Goal: Task Accomplishment & Management: Use online tool/utility

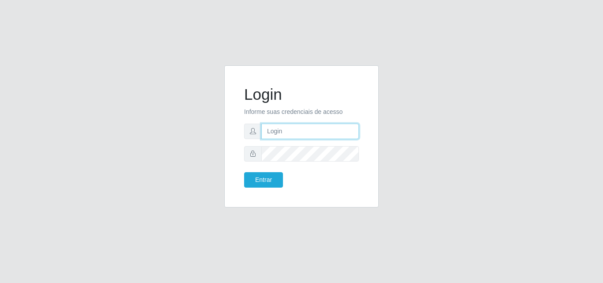
click at [327, 129] on input "text" at bounding box center [310, 131] width 98 height 15
type input "[EMAIL_ADDRESS][DOMAIN_NAME]"
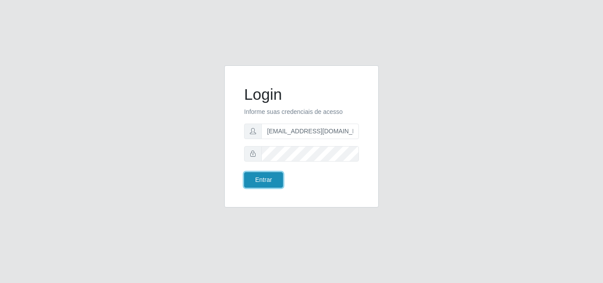
click at [264, 180] on button "Entrar" at bounding box center [263, 179] width 39 height 15
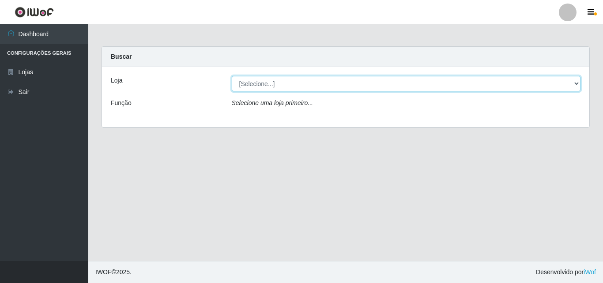
click at [498, 81] on select "[Selecione...] Corte Fácil - Unidade Emaús" at bounding box center [406, 83] width 349 height 15
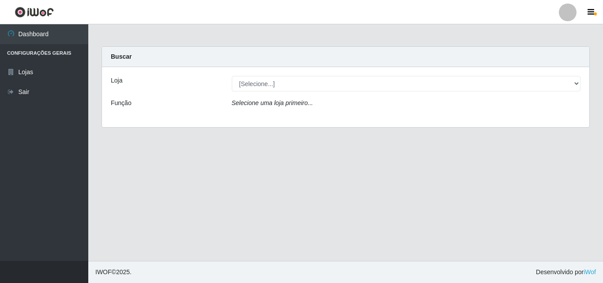
click at [485, 121] on div "Loja [Selecione...] Corte Fácil - Unidade Emaús Função Selecione uma loja prime…" at bounding box center [345, 97] width 487 height 60
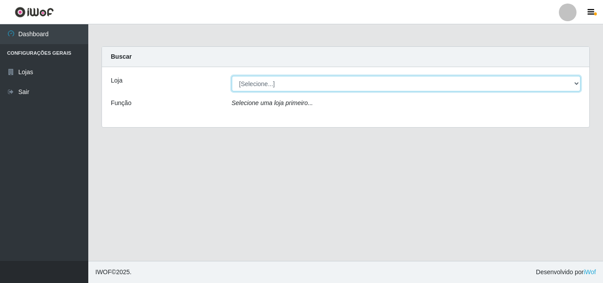
click at [483, 89] on select "[Selecione...] Corte Fácil - Unidade Emaús" at bounding box center [406, 83] width 349 height 15
click at [492, 77] on select "[Selecione...] Corte Fácil - Unidade Emaús" at bounding box center [406, 83] width 349 height 15
drag, startPoint x: 492, startPoint y: 83, endPoint x: 492, endPoint y: 89, distance: 6.6
click at [492, 89] on select "[Selecione...] Corte Fácil - Unidade Emaús" at bounding box center [406, 83] width 349 height 15
select select "201"
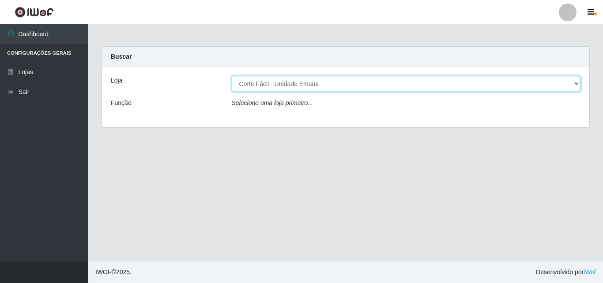
click at [232, 76] on select "[Selecione...] Corte Fácil - Unidade Emaús" at bounding box center [406, 83] width 349 height 15
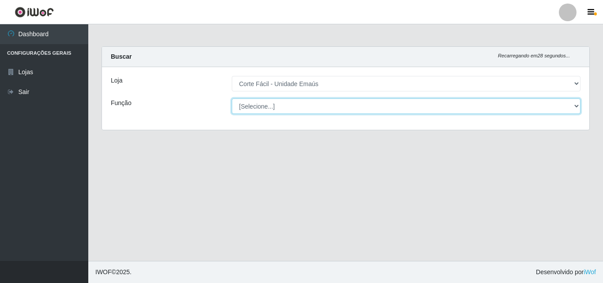
click at [398, 106] on select "[Selecione...] ASG ASG + ASG ++ Auxiliar de Cozinha Auxiliar de Cozinha + Auxil…" at bounding box center [406, 105] width 349 height 15
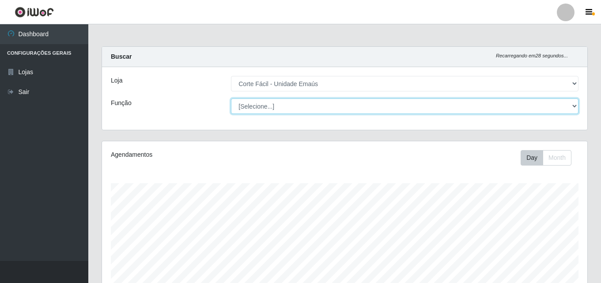
scroll to position [183, 485]
click at [402, 109] on select "[Selecione...] ASG ASG + ASG ++ Auxiliar de Cozinha Auxiliar de Cozinha + Auxil…" at bounding box center [404, 105] width 347 height 15
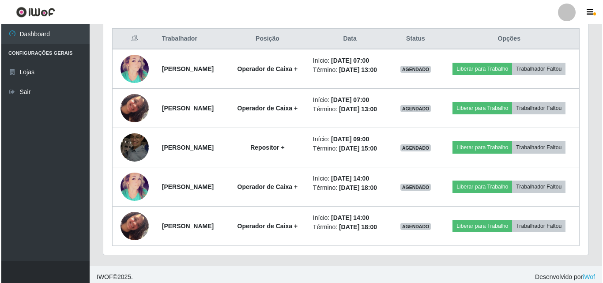
scroll to position [353, 0]
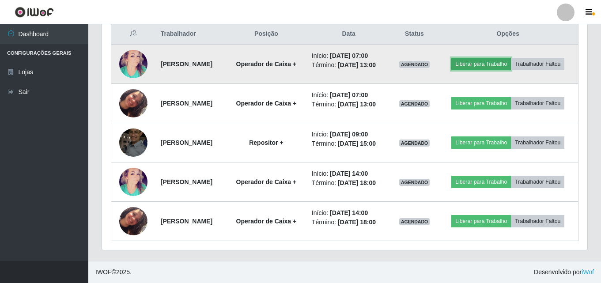
click at [511, 58] on button "Liberar para Trabalho" at bounding box center [481, 64] width 60 height 12
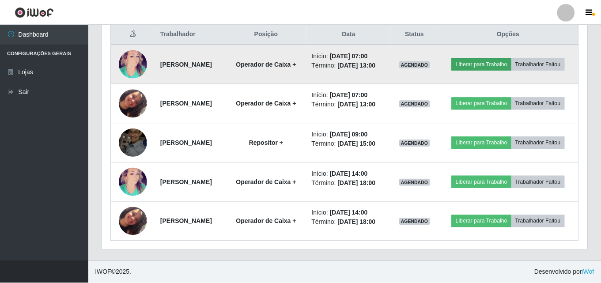
scroll to position [183, 481]
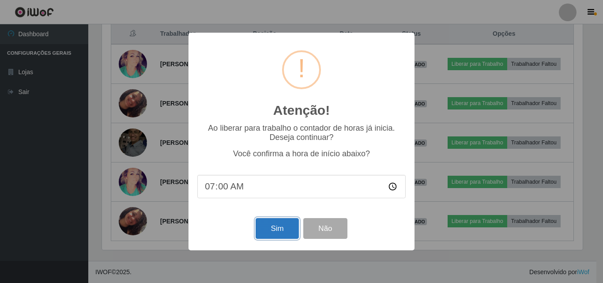
click at [265, 235] on button "Sim" at bounding box center [277, 228] width 43 height 21
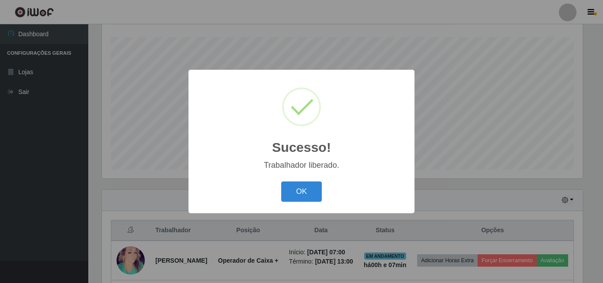
click at [281, 181] on button "OK" at bounding box center [301, 191] width 41 height 21
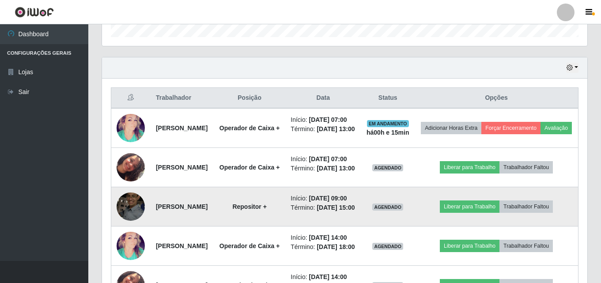
scroll to position [323, 0]
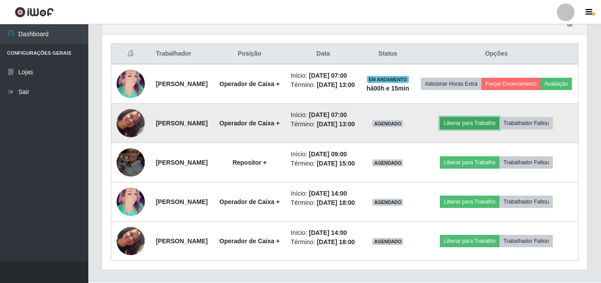
click at [499, 129] on button "Liberar para Trabalho" at bounding box center [470, 123] width 60 height 12
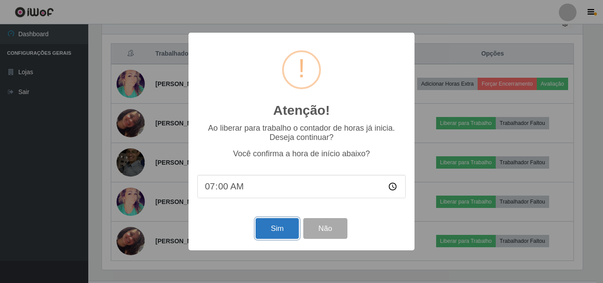
click at [273, 230] on button "Sim" at bounding box center [277, 228] width 43 height 21
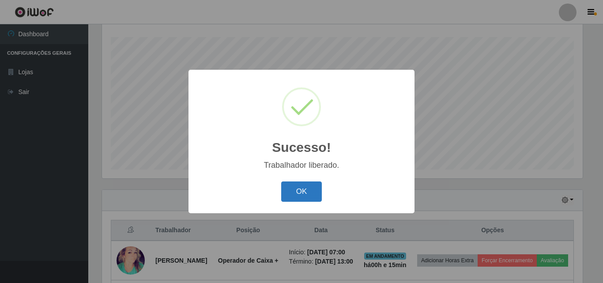
click at [310, 196] on button "OK" at bounding box center [301, 191] width 41 height 21
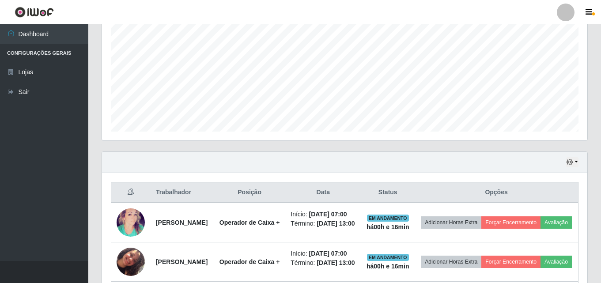
scroll to position [234, 0]
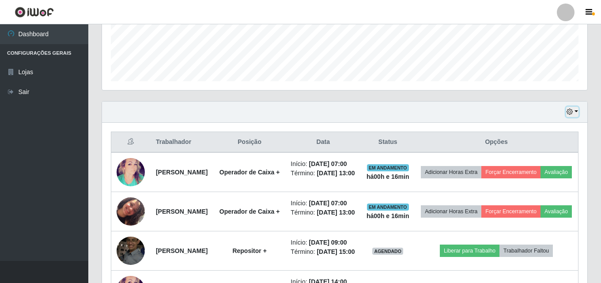
click at [575, 115] on button "button" at bounding box center [572, 112] width 12 height 10
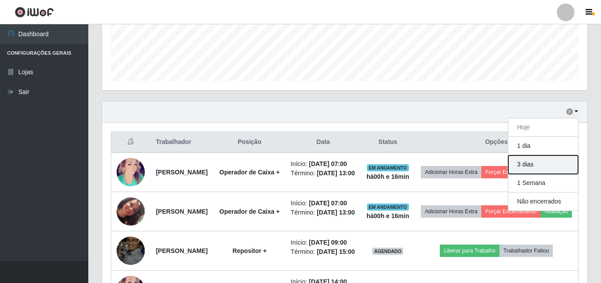
click at [557, 155] on button "3 dias" at bounding box center [543, 164] width 70 height 19
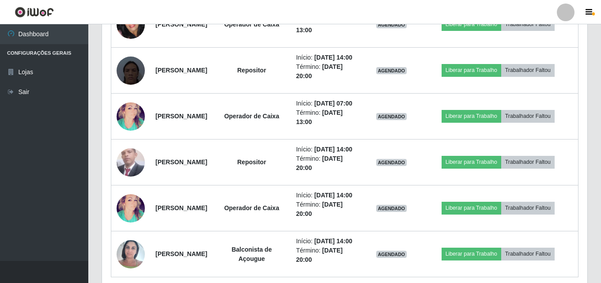
scroll to position [676, 0]
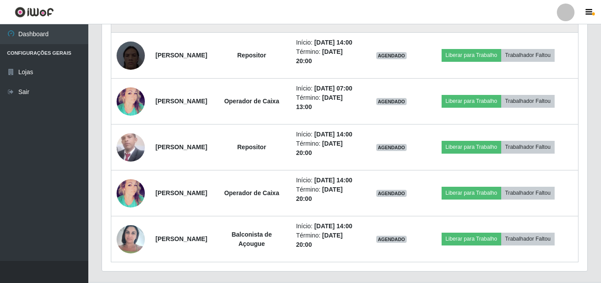
click at [132, 41] on img at bounding box center [131, 9] width 28 height 63
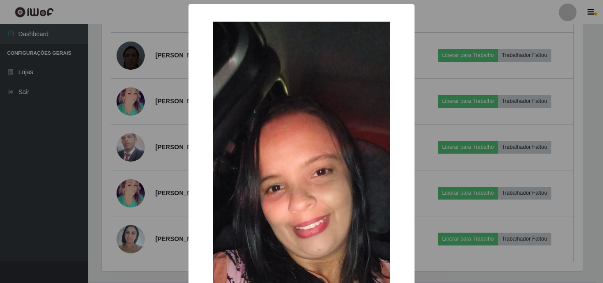
click at [137, 110] on div "× OK Cancel" at bounding box center [301, 141] width 603 height 283
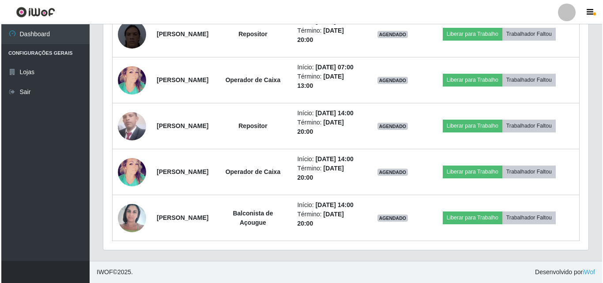
scroll to position [764, 0]
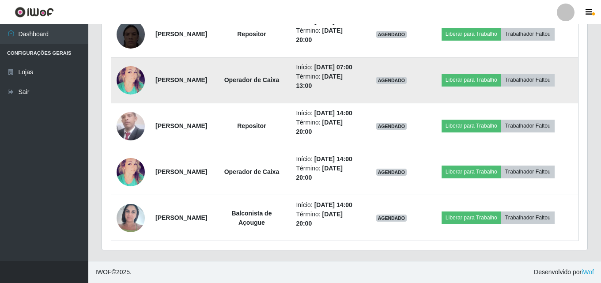
click at [137, 93] on img at bounding box center [131, 80] width 28 height 42
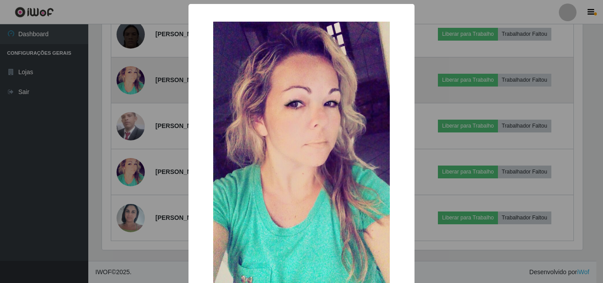
click at [137, 93] on div "× OK Cancel" at bounding box center [301, 141] width 603 height 283
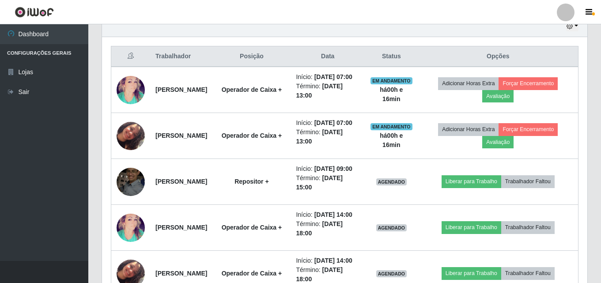
scroll to position [234, 0]
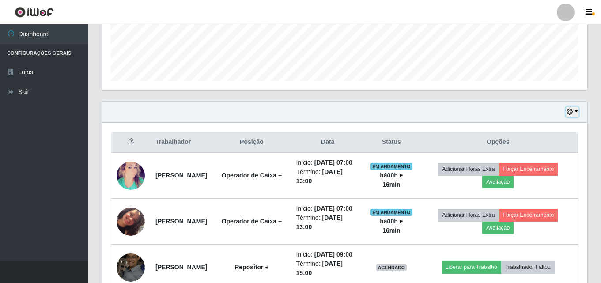
click at [572, 116] on button "button" at bounding box center [572, 112] width 12 height 10
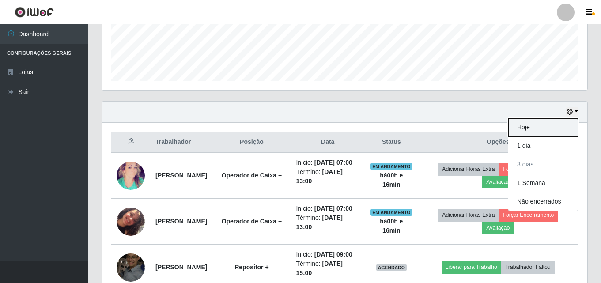
click at [559, 129] on button "Hoje" at bounding box center [543, 127] width 70 height 19
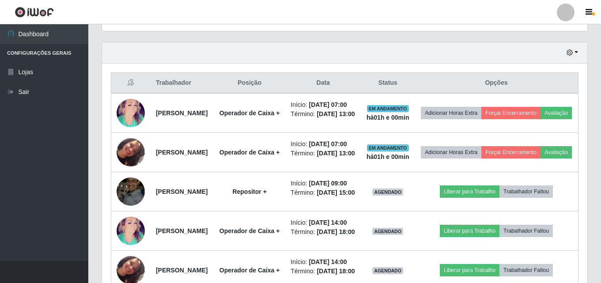
scroll to position [278, 0]
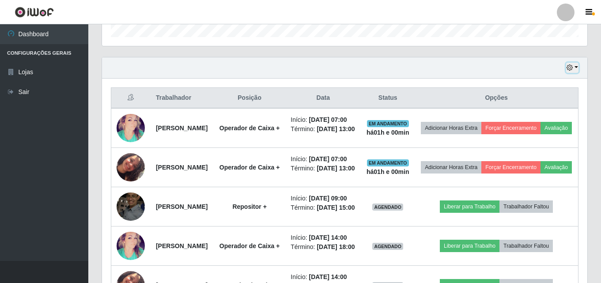
click at [569, 70] on icon "button" at bounding box center [569, 67] width 6 height 6
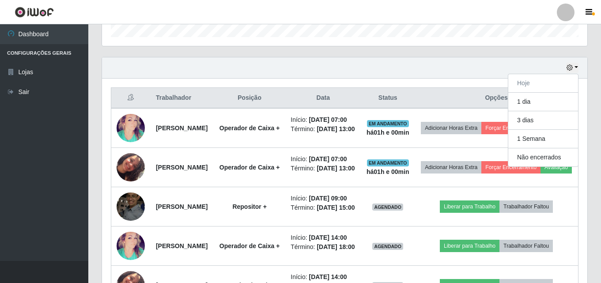
click at [451, 75] on div "Hoje 1 dia 3 dias 1 Semana Não encerrados" at bounding box center [344, 67] width 485 height 21
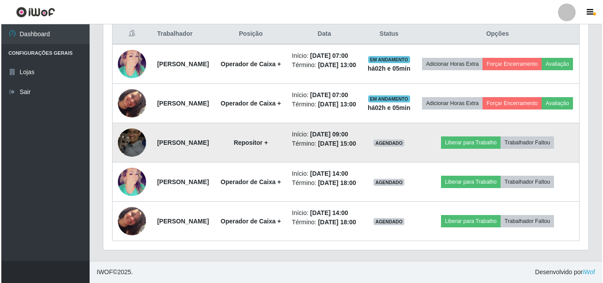
scroll to position [367, 0]
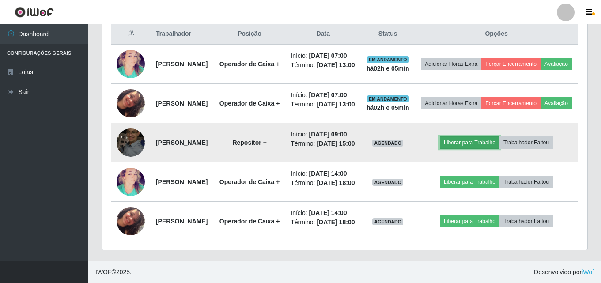
click at [469, 149] on button "Liberar para Trabalho" at bounding box center [470, 142] width 60 height 12
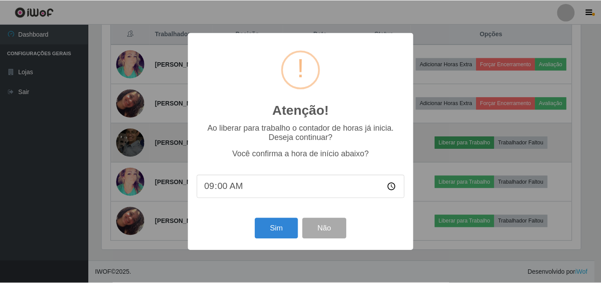
scroll to position [183, 481]
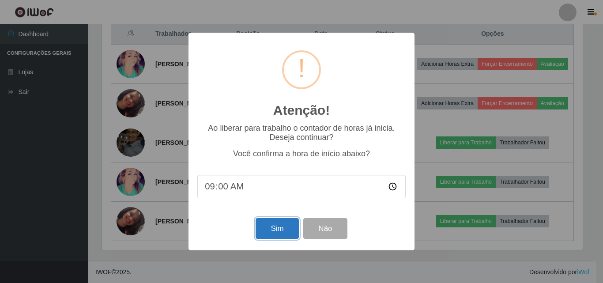
click at [270, 227] on button "Sim" at bounding box center [277, 228] width 43 height 21
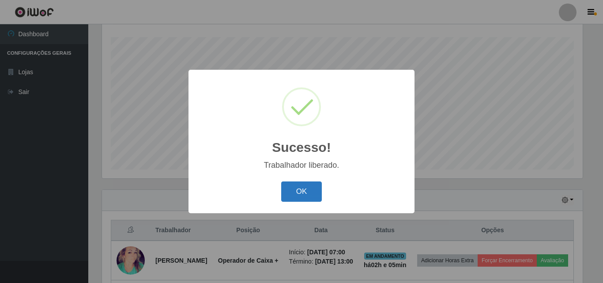
click at [312, 195] on button "OK" at bounding box center [301, 191] width 41 height 21
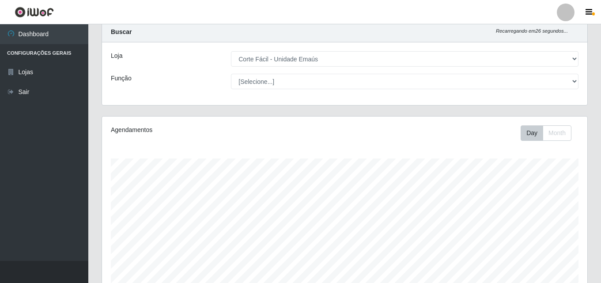
scroll to position [0, 0]
